Goal: Find specific page/section: Find specific page/section

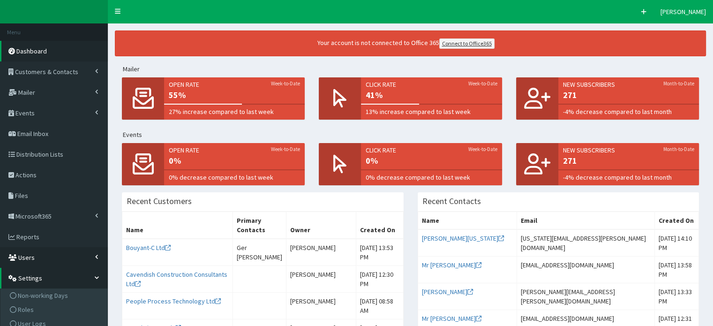
click at [30, 258] on span "Users" at bounding box center [26, 257] width 16 height 8
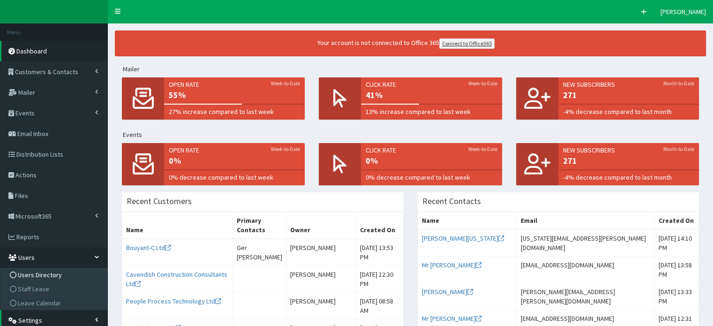
click at [43, 275] on span "Users Directory" at bounding box center [40, 274] width 44 height 8
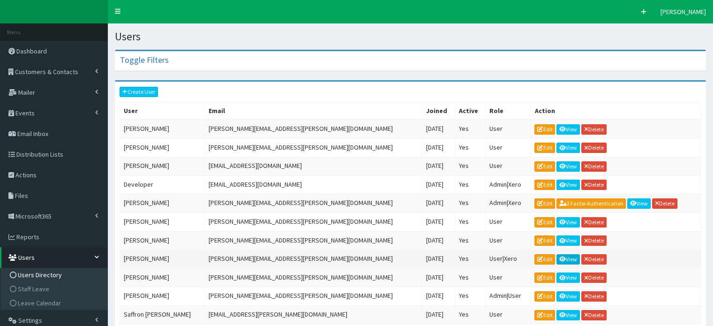
click at [559, 256] on icon at bounding box center [562, 259] width 7 height 6
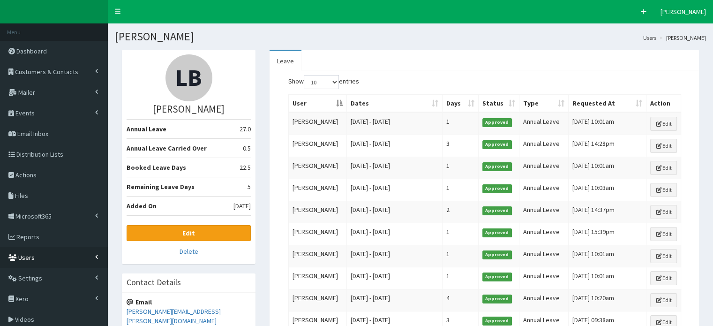
click at [30, 255] on span "Users" at bounding box center [26, 257] width 16 height 8
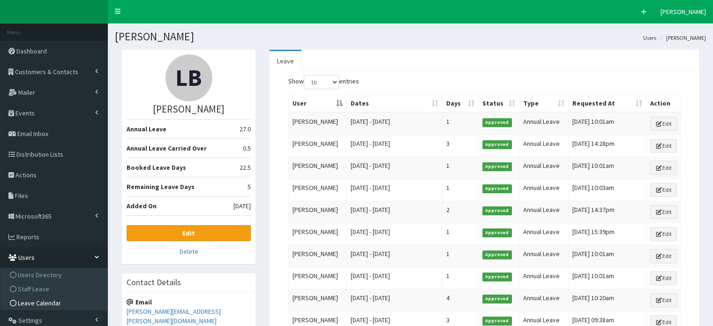
click at [48, 301] on span "Leave Calendar" at bounding box center [39, 303] width 43 height 8
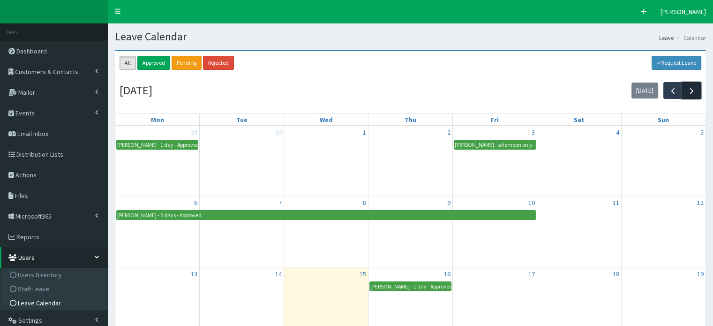
click at [692, 90] on span "button" at bounding box center [692, 91] width 10 height 10
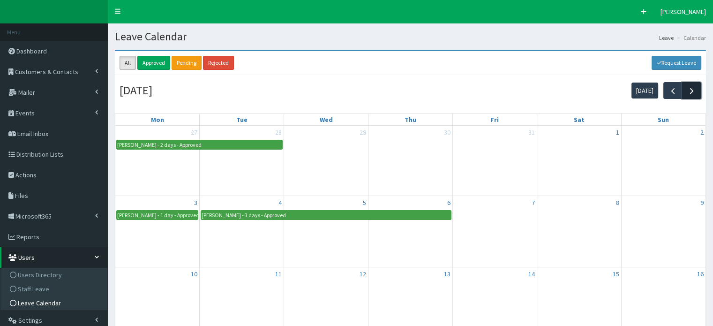
click at [692, 90] on span "button" at bounding box center [692, 91] width 10 height 10
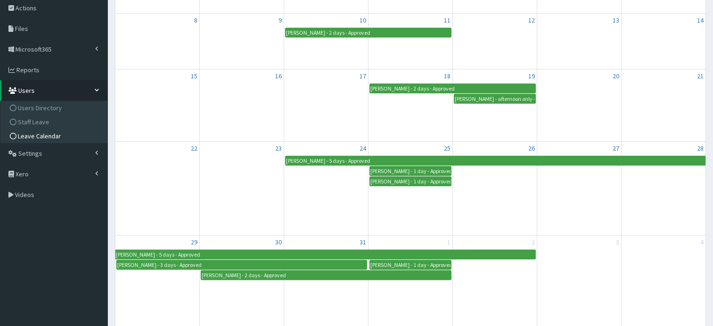
scroll to position [159, 0]
